Goal: Task Accomplishment & Management: Manage account settings

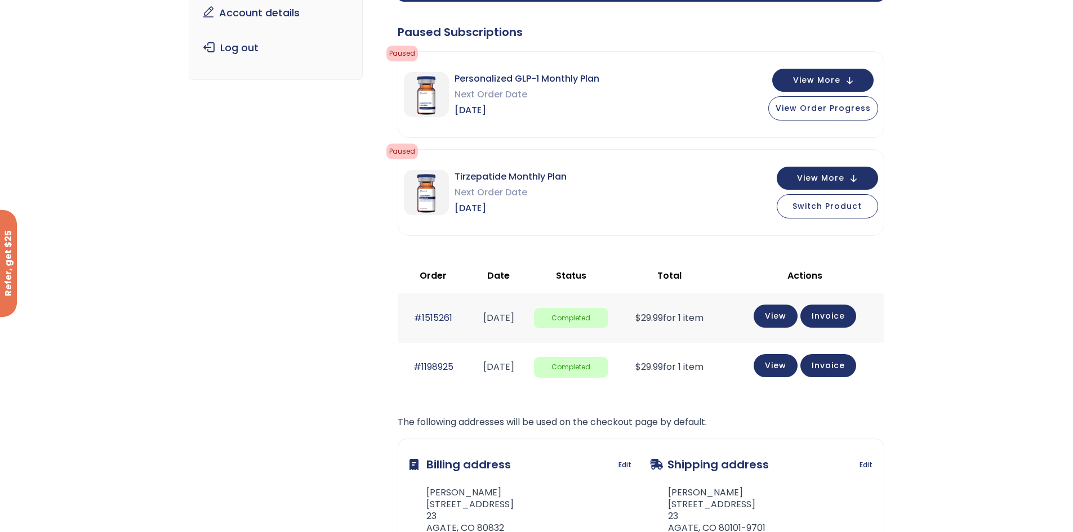
scroll to position [169, 0]
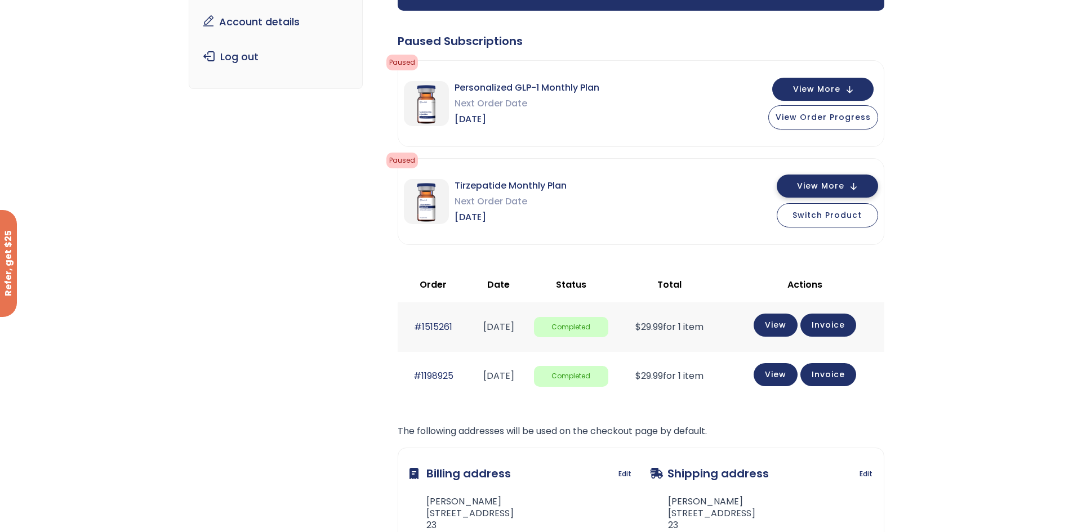
click at [824, 186] on span "View More" at bounding box center [820, 186] width 47 height 7
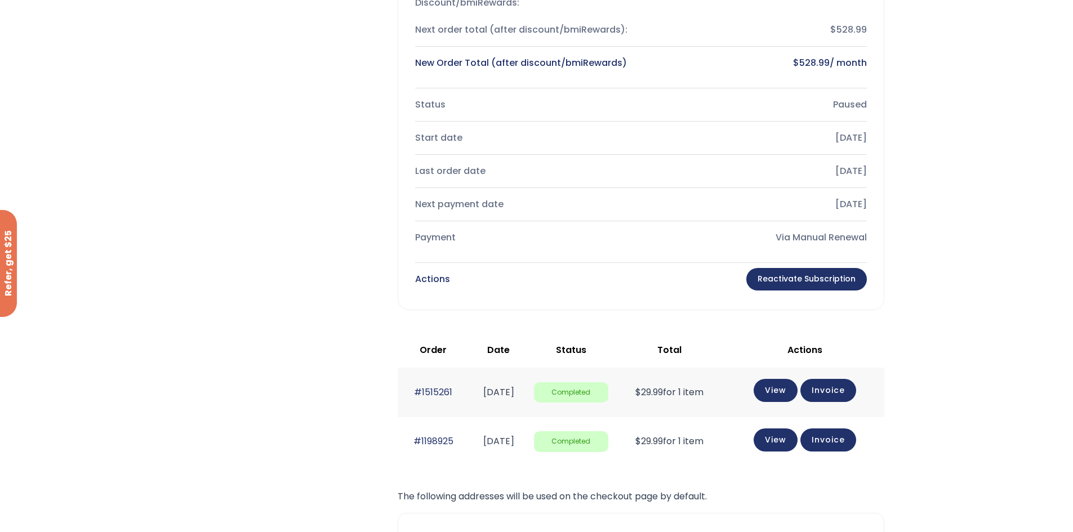
scroll to position [507, 0]
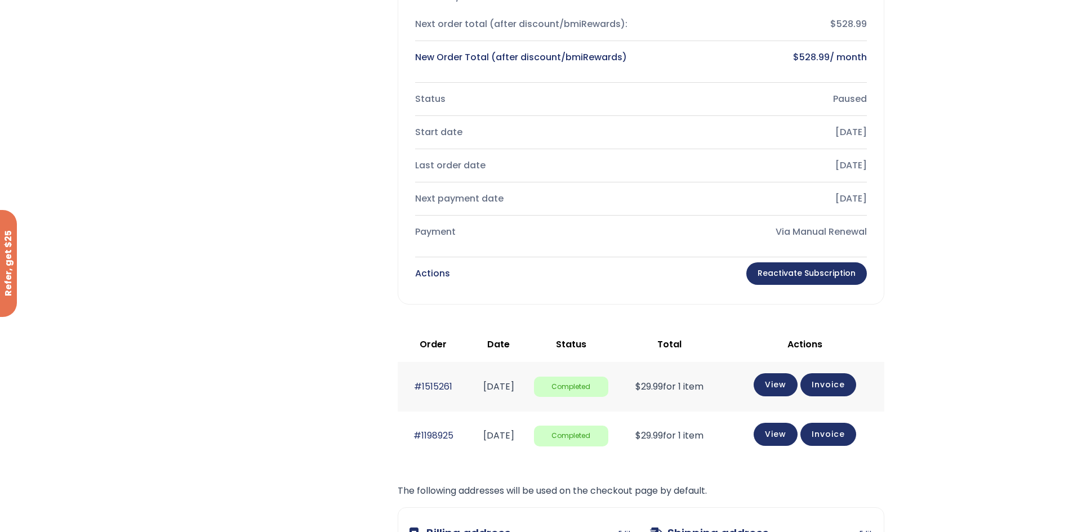
click at [825, 275] on link "Reactivate Subscription" at bounding box center [806, 273] width 121 height 23
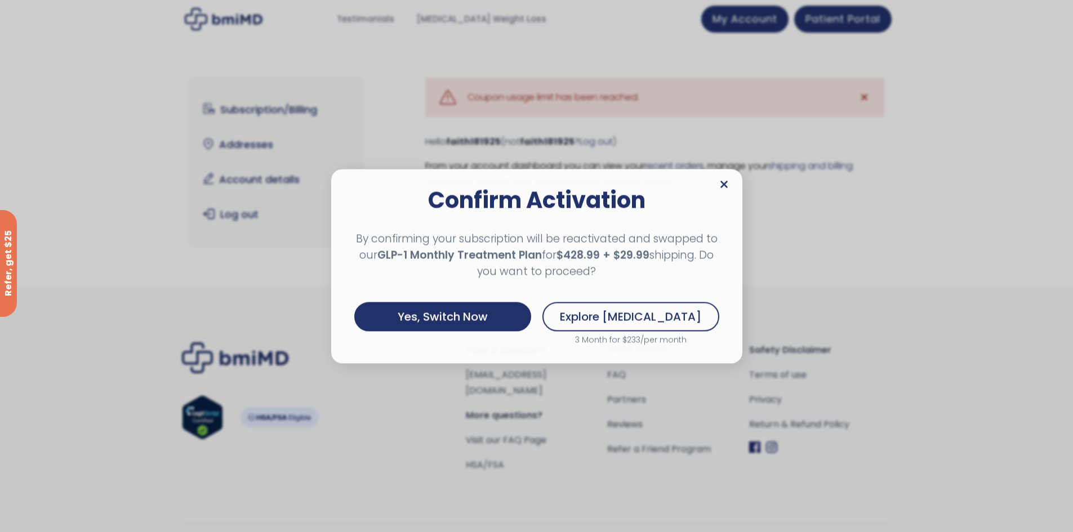
click at [727, 179] on icon at bounding box center [724, 184] width 8 height 11
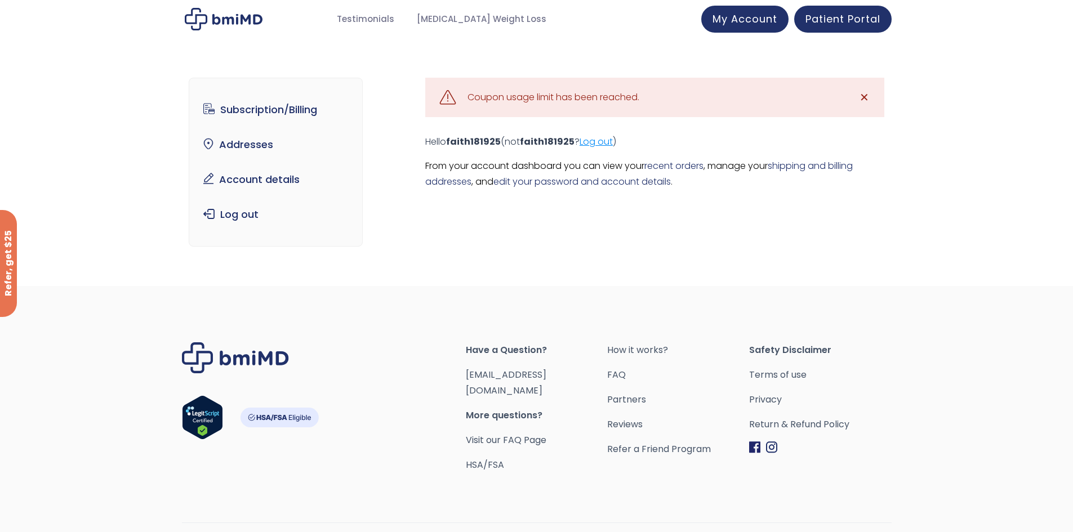
click at [597, 143] on link "Log out" at bounding box center [596, 141] width 33 height 13
